Goal: Find specific page/section: Find specific page/section

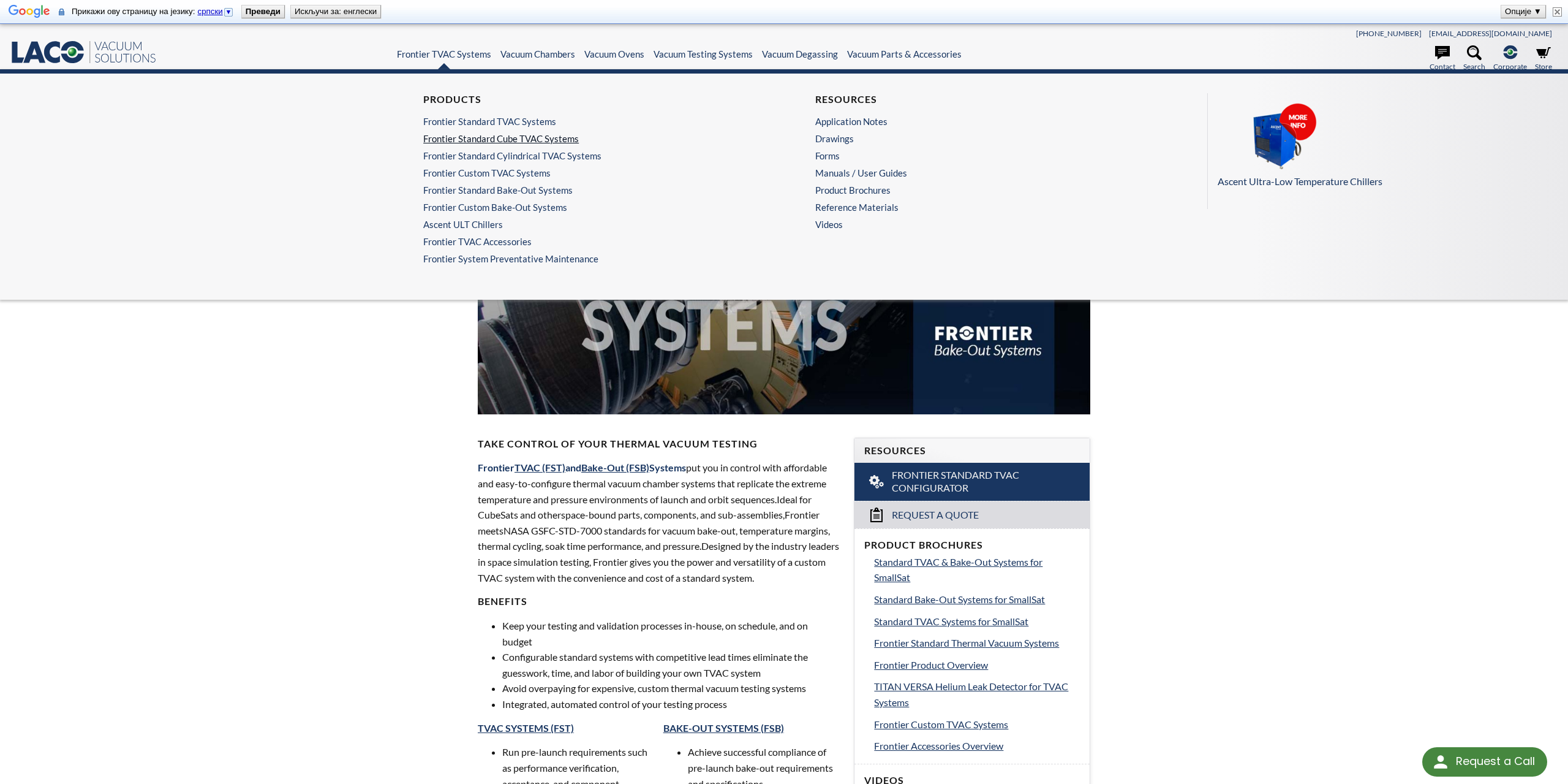
click at [472, 137] on link "Frontier Standard Cube TVAC Systems" at bounding box center [585, 138] width 324 height 11
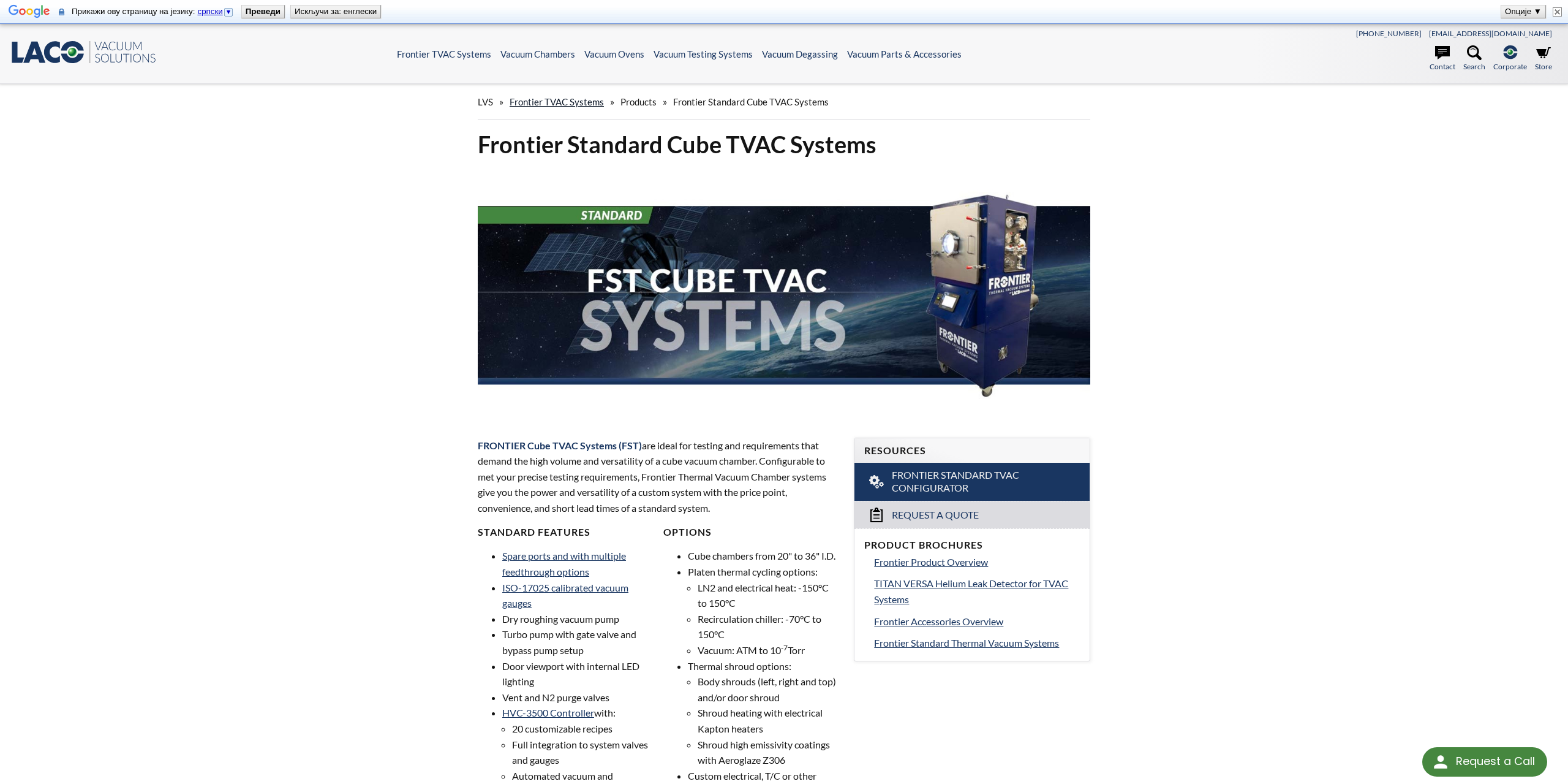
click at [552, 104] on link "Frontier TVAC Systems" at bounding box center [557, 101] width 94 height 11
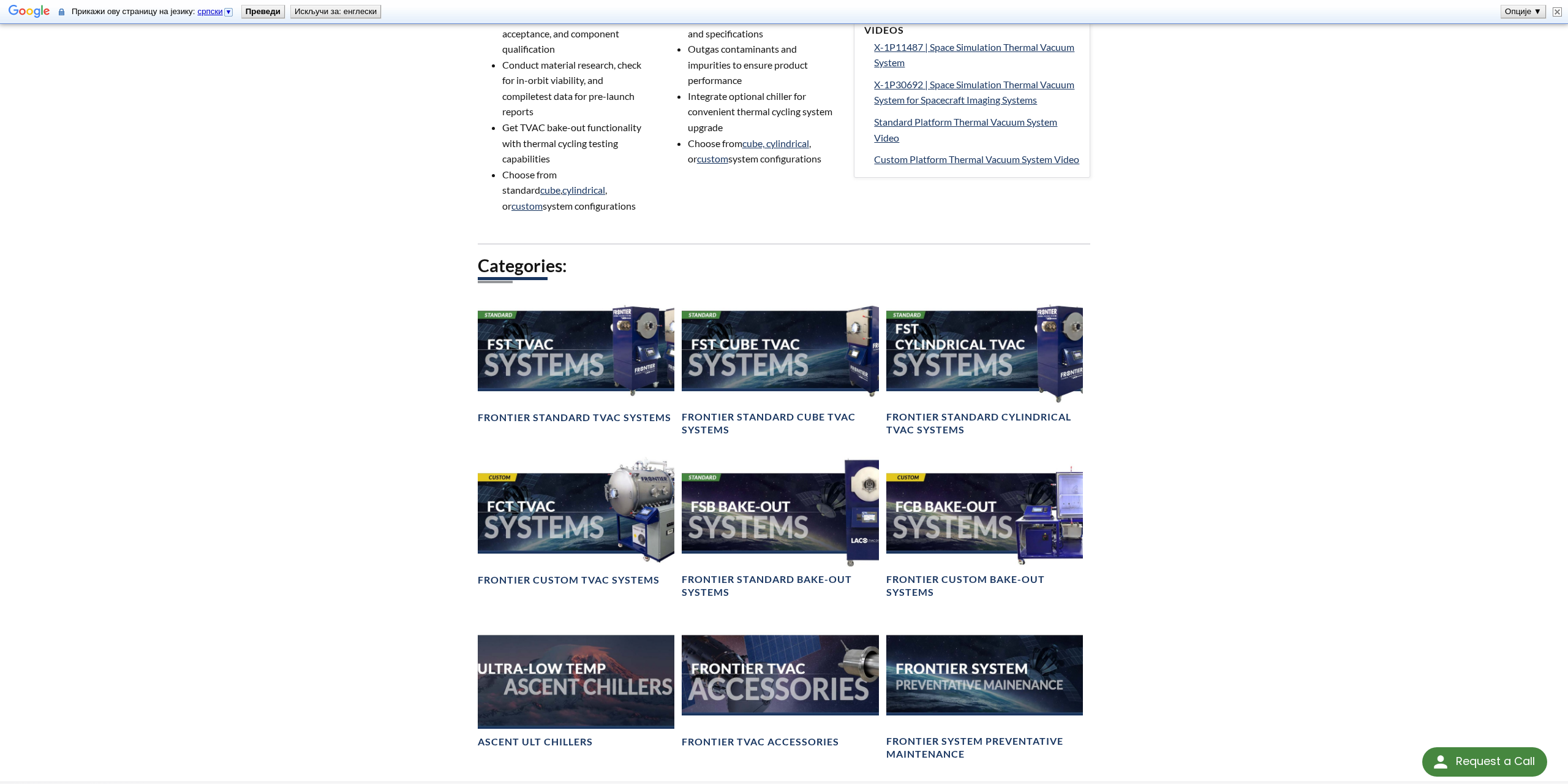
scroll to position [813, 0]
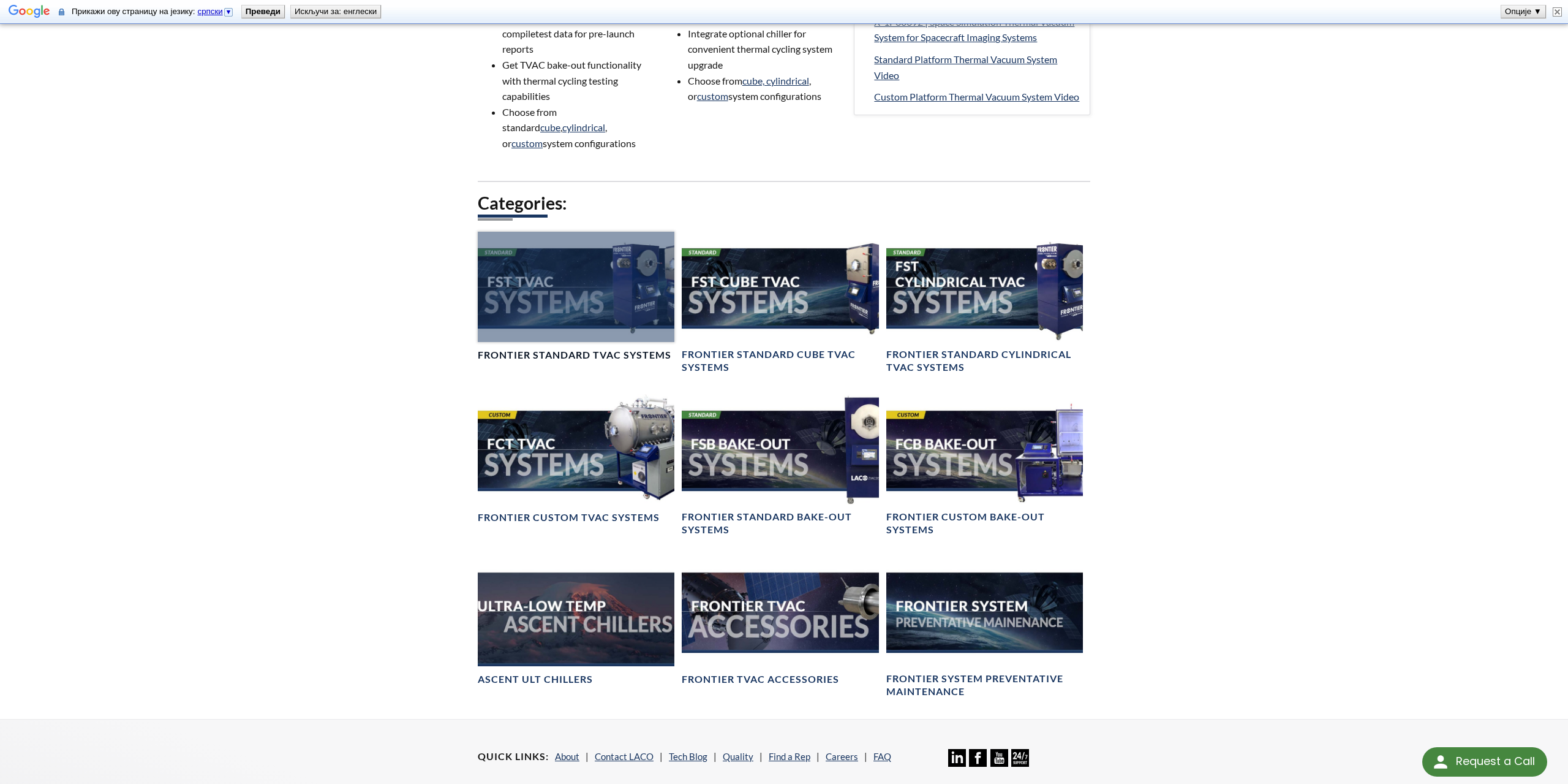
click at [557, 322] on div at bounding box center [576, 287] width 197 height 111
